Goal: Check status: Check status

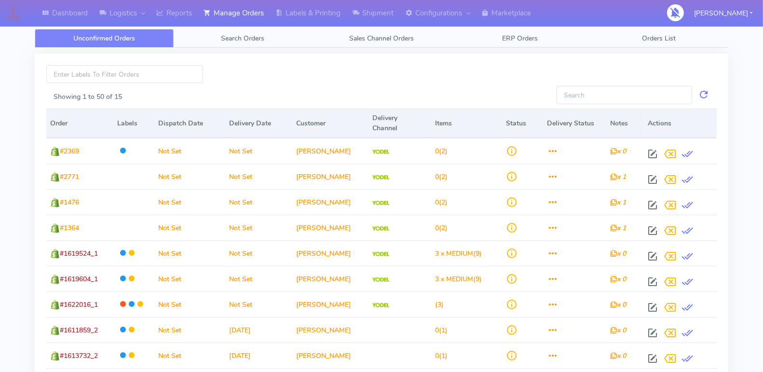
click at [234, 27] on div "Unconfirmed Orders Search Orders Sales Channel Orders ERP Orders Orders List Sh…" at bounding box center [382, 296] width 694 height 558
click at [234, 35] on span "Search Orders" at bounding box center [242, 38] width 43 height 9
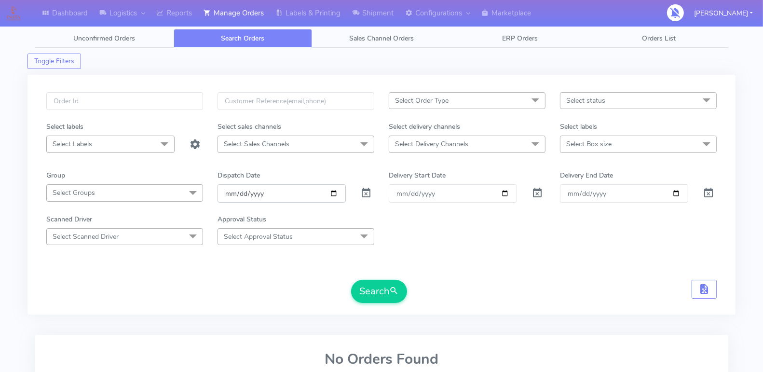
click at [332, 191] on input "[DATE]" at bounding box center [282, 193] width 128 height 18
type input "[DATE]"
click at [383, 280] on button "Search" at bounding box center [379, 291] width 56 height 23
click at [598, 102] on span "Select status" at bounding box center [585, 100] width 39 height 9
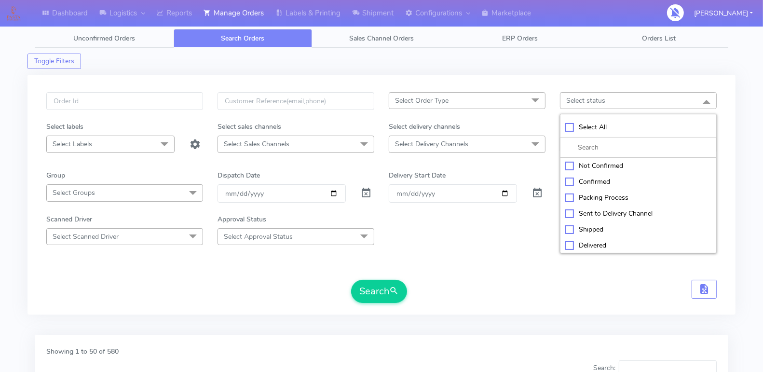
click at [567, 178] on div "Confirmed" at bounding box center [638, 182] width 146 height 10
checkbox input "true"
click at [566, 210] on div "Sent to Delivery Channel" at bounding box center [638, 214] width 146 height 10
checkbox input "true"
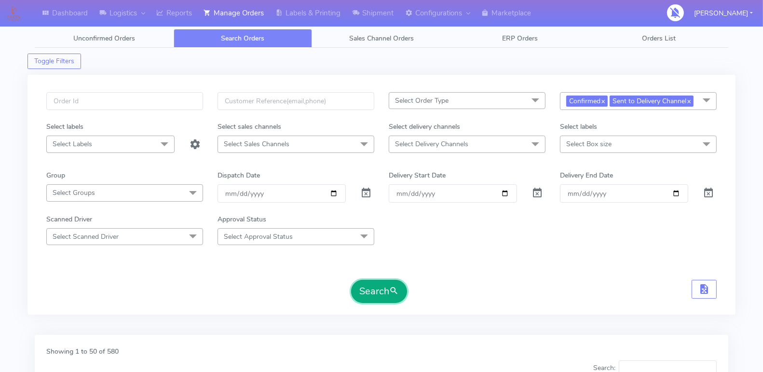
click at [353, 292] on button "Search" at bounding box center [379, 291] width 56 height 23
click at [334, 191] on input "[DATE]" at bounding box center [282, 193] width 128 height 18
type input "[DATE]"
click at [375, 282] on button "Search" at bounding box center [379, 291] width 56 height 23
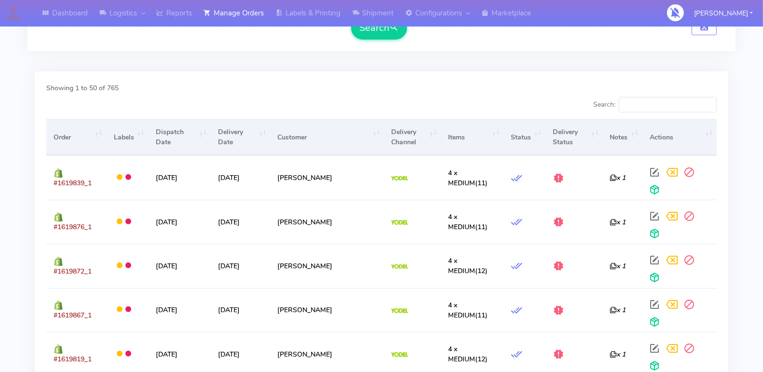
scroll to position [271, 0]
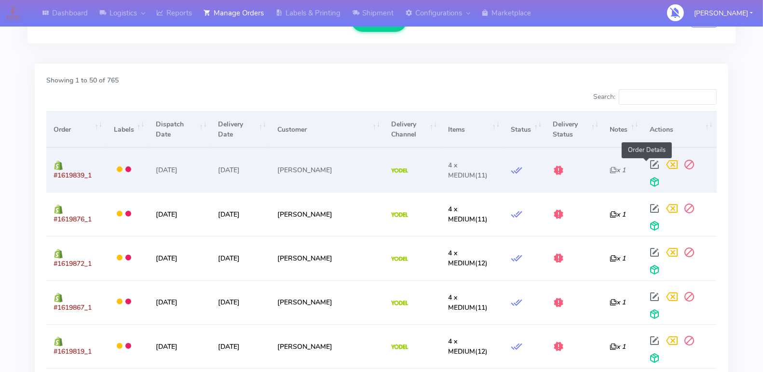
click at [646, 162] on span at bounding box center [654, 166] width 17 height 9
select select "5"
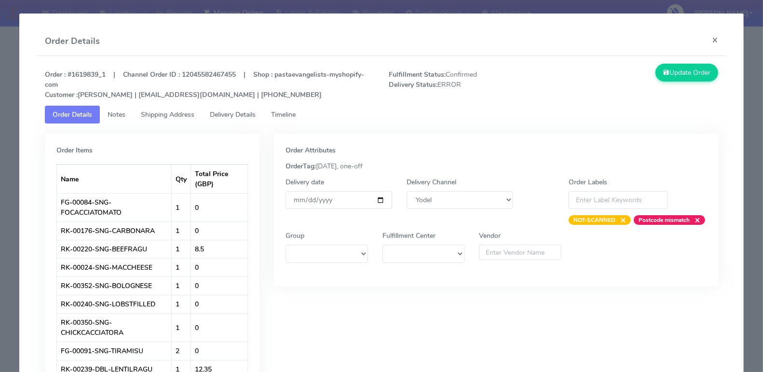
click at [276, 112] on span "Timeline" at bounding box center [283, 114] width 25 height 9
